Goal: Task Accomplishment & Management: Use online tool/utility

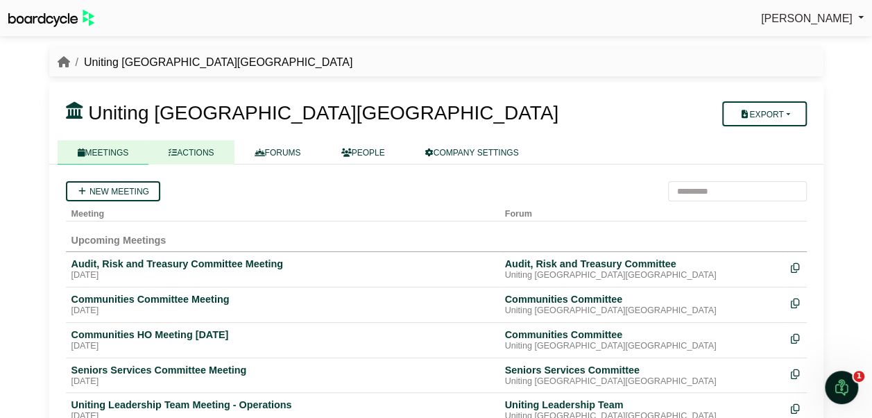
click at [207, 156] on link "ACTIONS" at bounding box center [190, 152] width 85 height 24
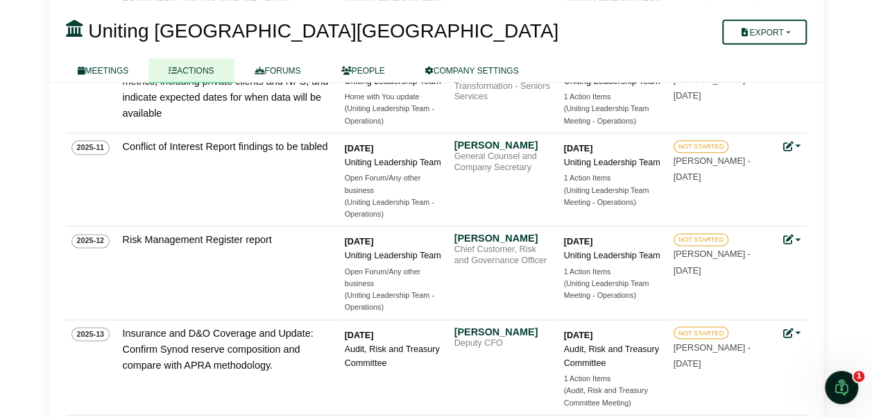
scroll to position [737, 0]
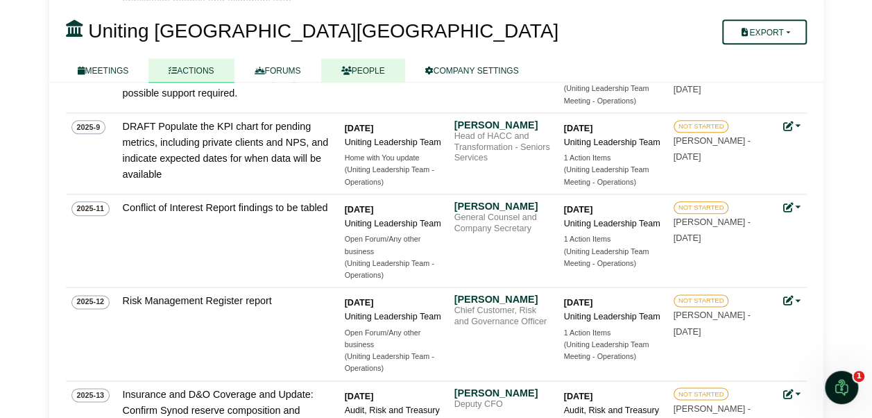
click at [352, 68] on link "PEOPLE" at bounding box center [363, 70] width 84 height 24
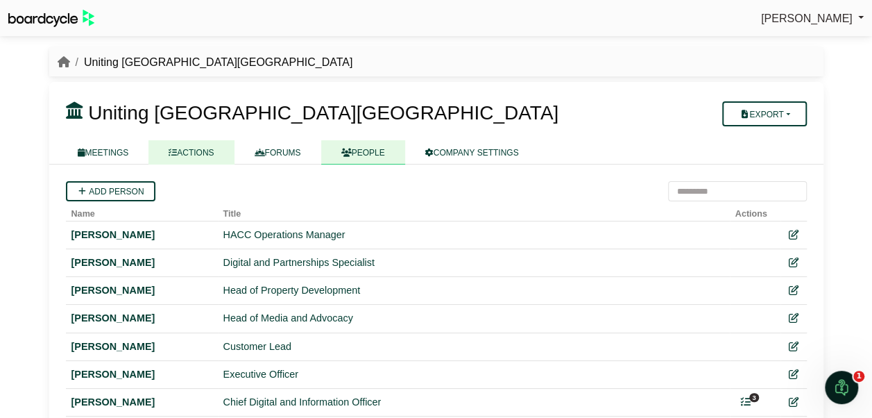
click at [206, 149] on link "ACTIONS" at bounding box center [190, 152] width 85 height 24
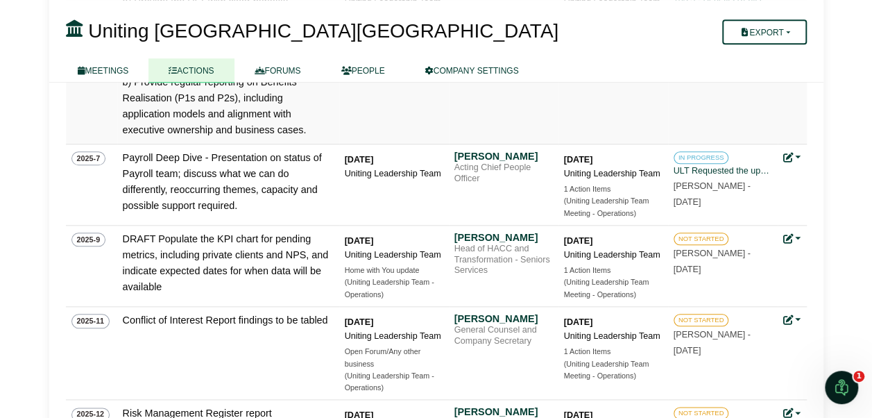
scroll to position [694, 0]
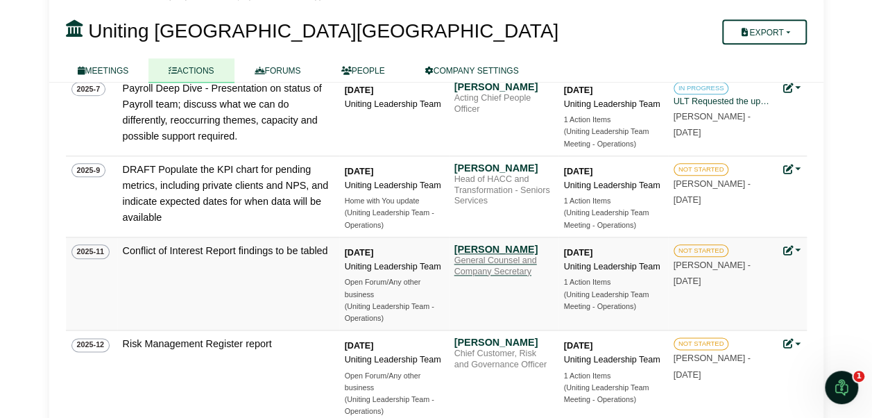
click at [482, 243] on div "[PERSON_NAME]" at bounding box center [502, 249] width 97 height 12
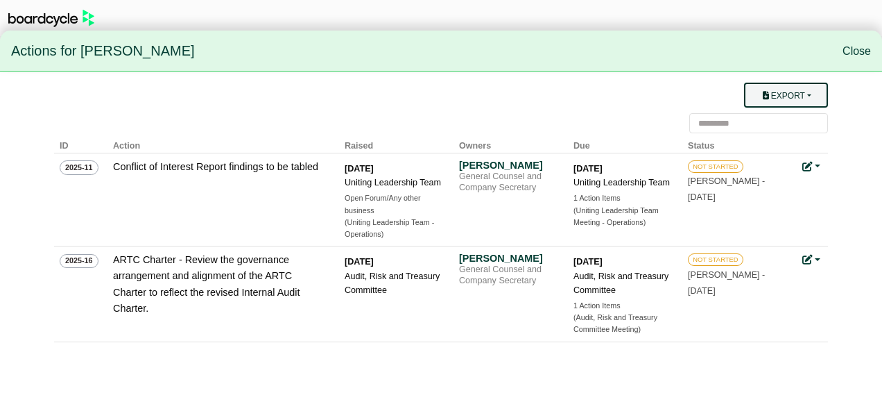
click at [784, 101] on button "Export" at bounding box center [786, 95] width 84 height 25
click at [787, 96] on button "Export" at bounding box center [786, 95] width 84 height 25
click at [789, 89] on button "Export" at bounding box center [786, 95] width 84 height 25
click at [785, 123] on link "Owner Actions" at bounding box center [798, 122] width 111 height 26
